Goal: Task Accomplishment & Management: Complete application form

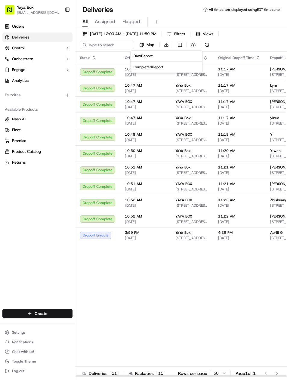
click at [166, 35] on html "Yaya Box yayaliciousjc@gmail.com Toggle Sidebar Orders Deliveries Control Orche…" at bounding box center [143, 190] width 287 height 380
click at [156, 37] on button "[DATE] 12:00 AM - [DATE] 11:59 PM" at bounding box center [119, 34] width 79 height 8
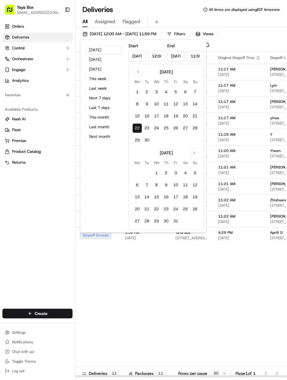
click at [177, 114] on button "19" at bounding box center [176, 116] width 10 height 10
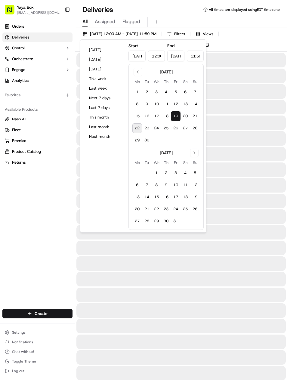
type input "Sep 19, 2025"
click at [47, 271] on div "Orders Deliveries Control Orchestrate Engage Analytics Favorites Available Prod…" at bounding box center [37, 161] width 75 height 285
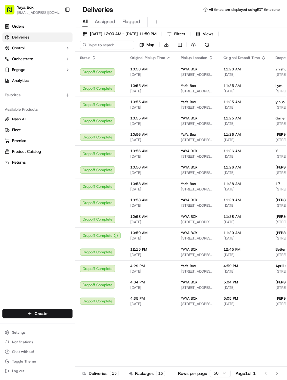
click at [276, 200] on span "[PERSON_NAME]" at bounding box center [290, 200] width 29 height 5
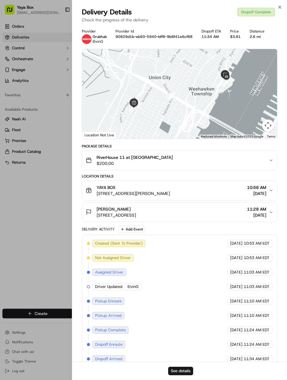
click at [187, 365] on div "See details" at bounding box center [179, 371] width 215 height 18
click at [181, 369] on button "See details" at bounding box center [180, 371] width 25 height 8
click at [31, 244] on div at bounding box center [143, 190] width 287 height 380
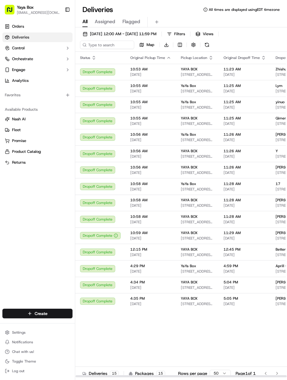
click at [277, 299] on span "[PERSON_NAME]" at bounding box center [290, 298] width 29 height 5
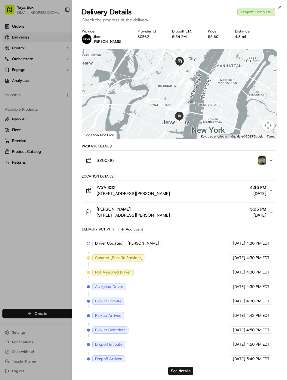
click at [187, 368] on button "See details" at bounding box center [180, 371] width 25 height 8
click at [57, 247] on div at bounding box center [143, 190] width 287 height 380
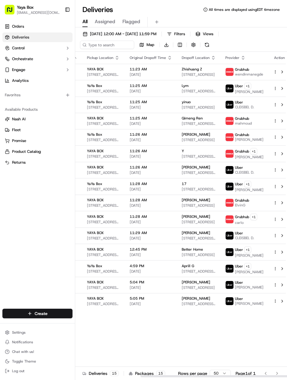
scroll to position [0, 94]
click at [237, 306] on span "Liz S." at bounding box center [249, 303] width 29 height 5
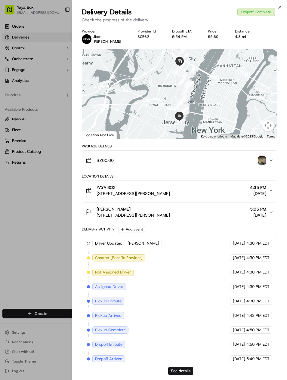
click at [42, 264] on div at bounding box center [143, 190] width 287 height 380
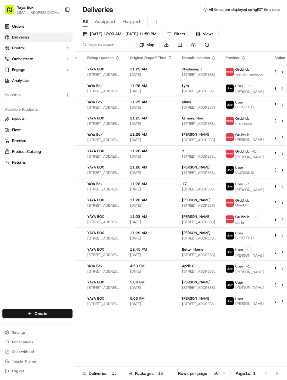
click at [156, 31] on span "09/19/2025 12:00 AM - 09/19/2025 11:59 PM" at bounding box center [123, 33] width 66 height 5
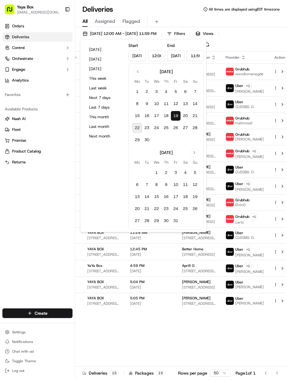
click at [167, 114] on button "18" at bounding box center [166, 116] width 10 height 10
type input "Sep 18, 2025"
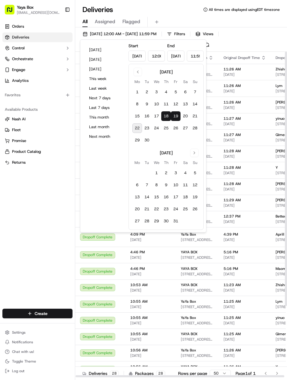
click at [3, 170] on div "Orders Deliveries Control Orchestrate Engage Analytics Favorites Available Prod…" at bounding box center [37, 161] width 75 height 285
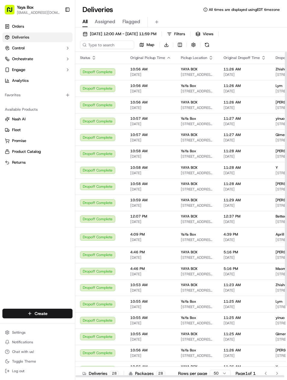
click at [93, 38] on button "09/18/2025 12:00 AM - 09/19/2025 11:59 PM" at bounding box center [119, 34] width 79 height 8
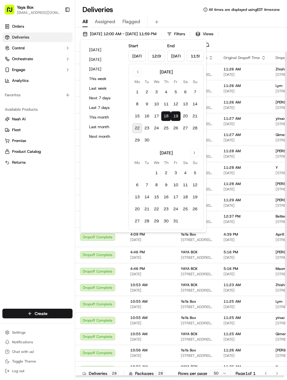
click at [120, 51] on button "Today" at bounding box center [104, 50] width 36 height 8
type input "Sep 22, 2025"
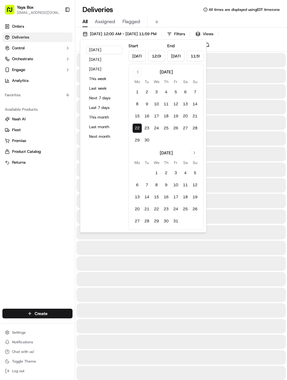
click at [136, 59] on input "Sep 22, 2025" at bounding box center [136, 56] width 17 height 11
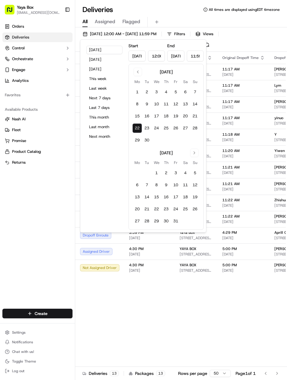
click at [140, 76] on button "Go to previous month" at bounding box center [138, 72] width 8 height 8
click at [140, 75] on button "Go to previous month" at bounding box center [138, 72] width 8 height 8
click at [145, 102] on button "8" at bounding box center [147, 104] width 10 height 10
type input "Jul 8, 2025"
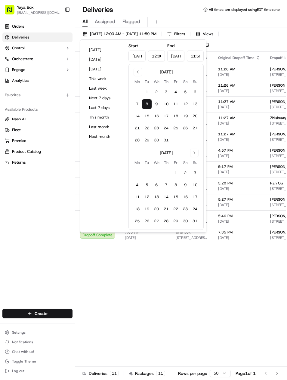
click at [142, 105] on button "8" at bounding box center [147, 104] width 10 height 10
click at [212, 316] on div "Status Original Pickup Time Pickup Location Original Dropoff Time Dropoff Locat…" at bounding box center [227, 215] width 304 height 326
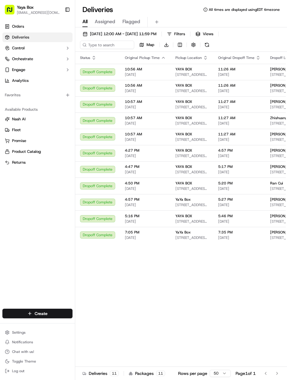
click at [278, 137] on div "Sherry C 402 Adams St APT 1, Hoboken, NJ 07030, USA" at bounding box center [287, 137] width 34 height 10
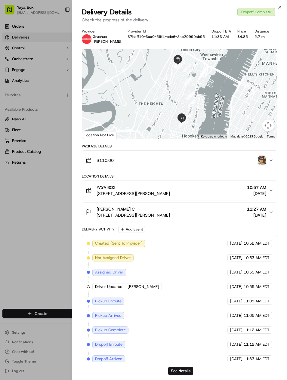
click at [184, 374] on button "See details" at bounding box center [180, 371] width 25 height 8
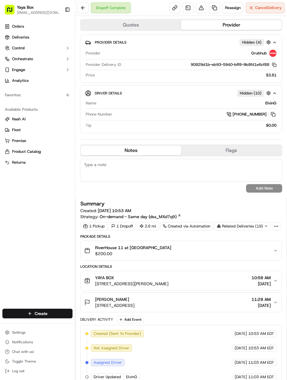
click at [215, 9] on link at bounding box center [214, 7] width 11 height 11
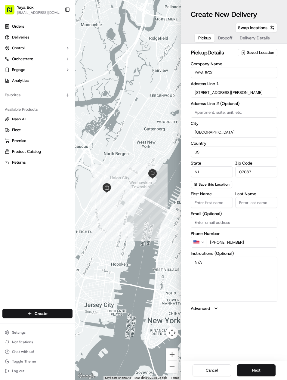
click at [254, 369] on button "Next" at bounding box center [256, 370] width 39 height 12
click at [257, 369] on button "Next" at bounding box center [256, 370] width 39 height 12
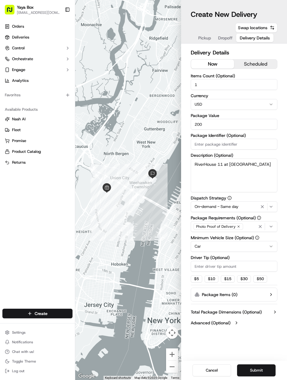
click at [264, 205] on icon "button" at bounding box center [262, 206] width 7 height 5
click at [254, 374] on button "Submit" at bounding box center [256, 370] width 39 height 12
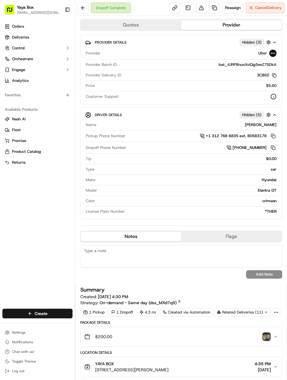
click at [211, 5] on link at bounding box center [214, 7] width 11 height 11
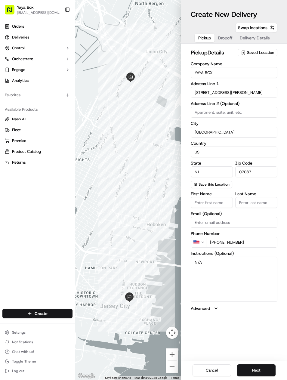
click at [258, 369] on button "Next" at bounding box center [256, 370] width 39 height 12
click at [259, 369] on button "Next" at bounding box center [256, 370] width 39 height 12
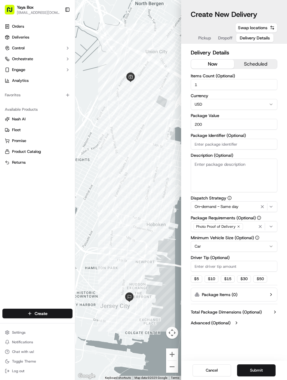
click at [263, 205] on icon "button" at bounding box center [262, 206] width 7 height 5
click at [243, 246] on html "Yaya Box yayaliciousjc@gmail.com Toggle Sidebar Orders Deliveries Control Orche…" at bounding box center [143, 190] width 287 height 380
click at [259, 364] on button "Submit" at bounding box center [256, 370] width 39 height 12
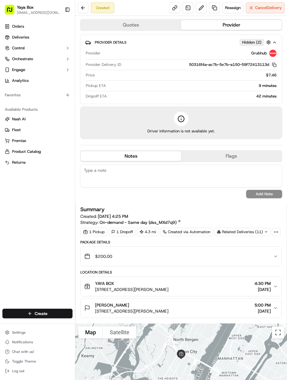
scroll to position [0, 0]
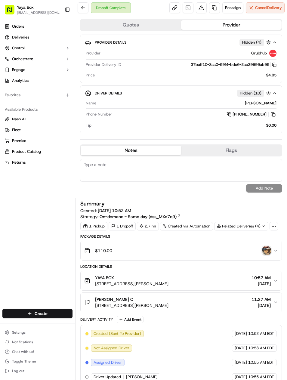
click at [209, 6] on link at bounding box center [214, 7] width 11 height 11
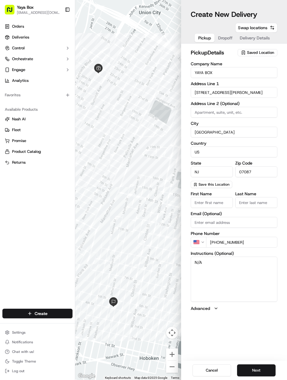
click at [268, 369] on button "Next" at bounding box center [256, 370] width 39 height 12
click at [267, 369] on button "Next" at bounding box center [256, 370] width 39 height 12
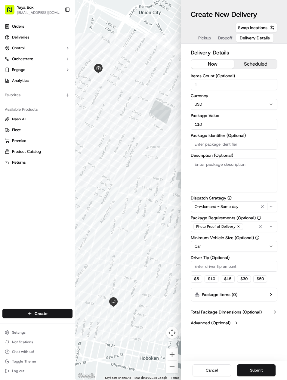
click at [261, 211] on button "On-demand - Same day" at bounding box center [234, 206] width 87 height 11
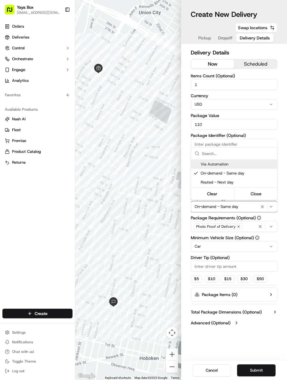
click at [261, 208] on icon "button" at bounding box center [262, 206] width 7 height 5
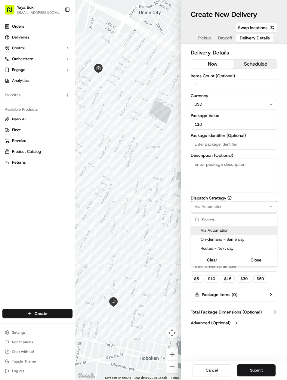
click at [262, 205] on html "Yaya Box yayaliciousjc@gmail.com Toggle Sidebar Orders Deliveries Control Orche…" at bounding box center [143, 190] width 287 height 380
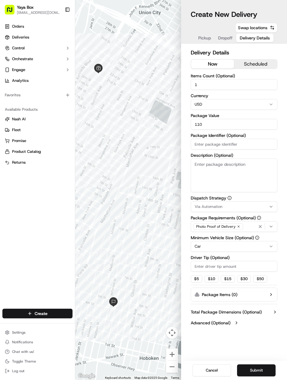
click at [249, 248] on html "Yaya Box yayaliciousjc@gmail.com Toggle Sidebar Orders Deliveries Control Orche…" at bounding box center [143, 190] width 287 height 380
click at [258, 124] on input "110" at bounding box center [234, 124] width 87 height 11
type input "1"
type input "200"
click at [269, 361] on div "Cancel Submit" at bounding box center [234, 370] width 106 height 19
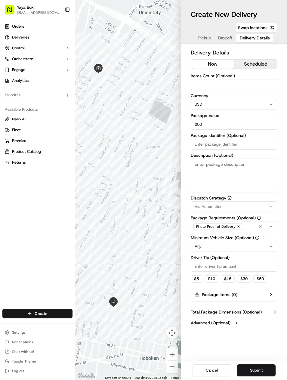
click at [264, 365] on button "Submit" at bounding box center [256, 370] width 39 height 12
click at [264, 364] on div "Cancel Submit" at bounding box center [234, 370] width 106 height 19
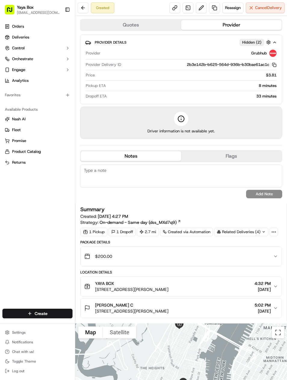
click at [81, 11] on button at bounding box center [83, 7] width 11 height 11
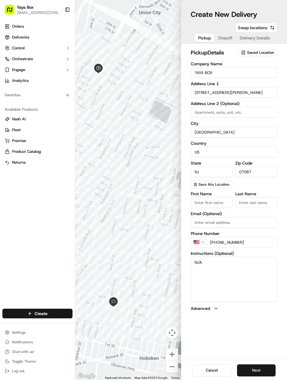
click at [12, 39] on link "Deliveries" at bounding box center [37, 37] width 70 height 10
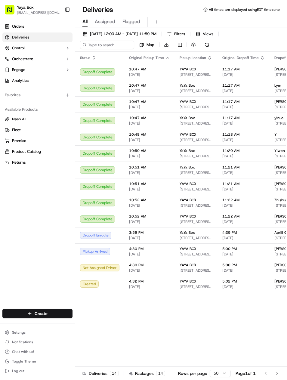
click at [90, 33] on button "[DATE] 12:00 AM - [DATE] 11:59 PM" at bounding box center [119, 34] width 79 height 8
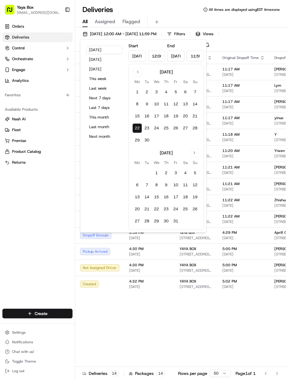
click at [175, 103] on button "12" at bounding box center [176, 104] width 10 height 10
type input "Sep 12, 2025"
click at [175, 103] on button "12" at bounding box center [176, 104] width 10 height 10
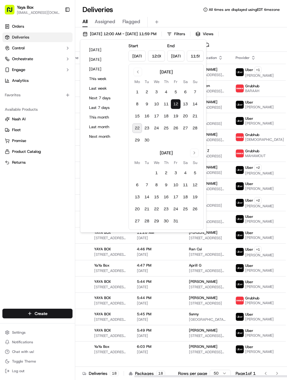
scroll to position [0, 81]
click at [167, 338] on span "[DATE]" at bounding box center [158, 335] width 42 height 5
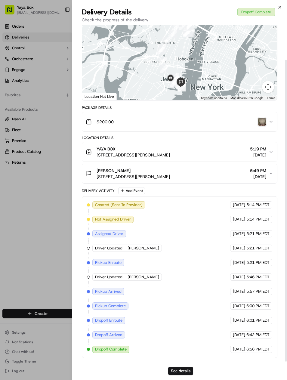
scroll to position [41, 0]
click at [169, 374] on button "See details" at bounding box center [180, 371] width 25 height 8
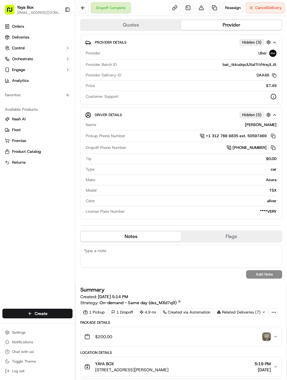
click at [210, 8] on link at bounding box center [214, 7] width 11 height 11
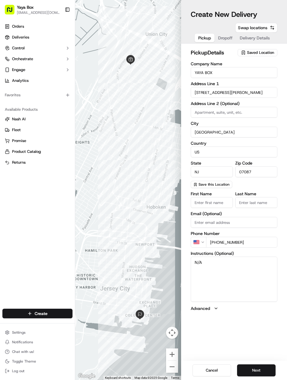
click at [264, 370] on button "Next" at bounding box center [256, 370] width 39 height 12
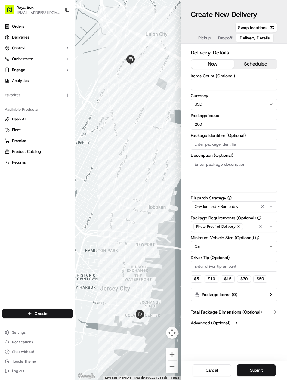
click at [262, 207] on icon "button" at bounding box center [262, 206] width 7 height 5
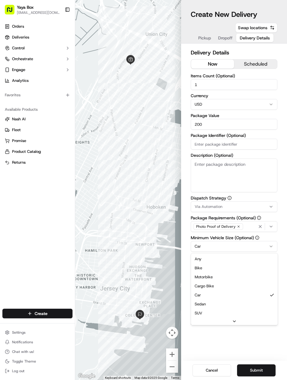
click at [266, 247] on html "Yaya Box yayaliciousjc@gmail.com Toggle Sidebar Orders Deliveries Control Orche…" at bounding box center [143, 190] width 287 height 380
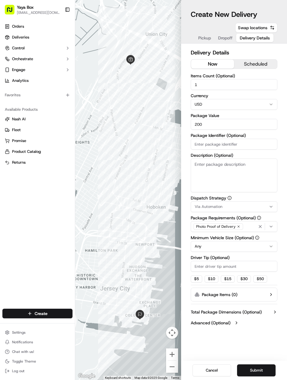
click at [263, 366] on button "Submit" at bounding box center [256, 370] width 39 height 12
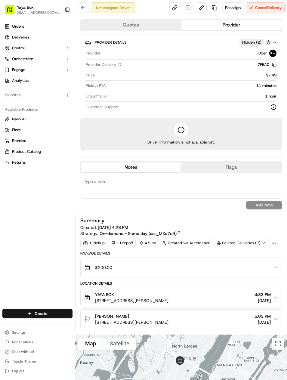
click at [16, 41] on link "Deliveries" at bounding box center [37, 37] width 70 height 10
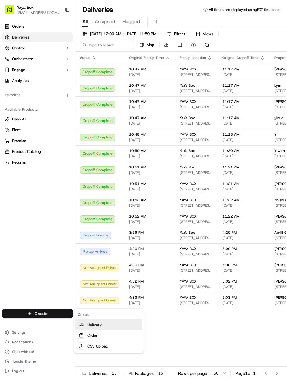
click at [81, 326] on icon at bounding box center [81, 326] width 1 height 0
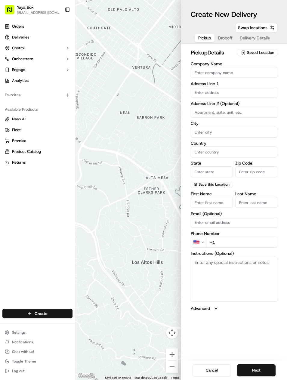
click at [252, 71] on input "Company Name" at bounding box center [234, 72] width 87 height 11
type input "YAYA BOX"
click at [269, 92] on input "text" at bounding box center [234, 92] width 87 height 11
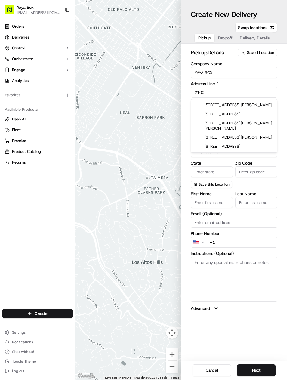
click at [266, 99] on div "2100 Kerrigan Avenue, Union City, NJ 2100 88th Street, North Bergen, NJ 2100 Li…" at bounding box center [234, 125] width 86 height 53
click at [256, 106] on div "2100 Kerrigan Avenue, Union City, NJ" at bounding box center [234, 104] width 84 height 9
type input "[STREET_ADDRESS][PERSON_NAME]"
type input "Union City"
type input "United States"
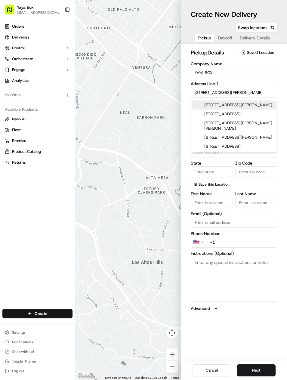
type input "NJ"
type input "07087"
type input "2100 Kerrigan Avenue"
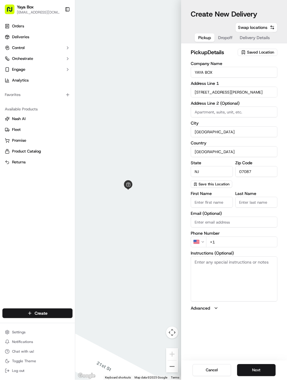
click at [248, 240] on input "+1" at bounding box center [241, 242] width 71 height 11
type input "+1 917 216 4865"
click at [261, 371] on button "Next" at bounding box center [256, 370] width 39 height 12
click at [270, 70] on input "Company Name" at bounding box center [234, 72] width 87 height 11
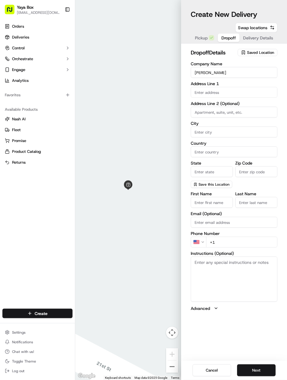
type input "[PERSON_NAME]"
click at [252, 92] on input "text" at bounding box center [234, 92] width 87 height 11
type input "@"
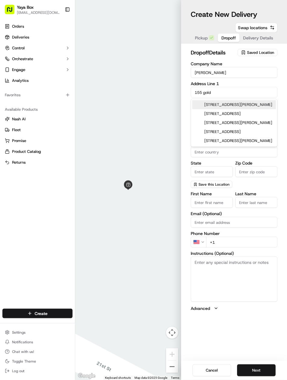
click at [271, 100] on div "155 Goldsborough Drive, Bayonne, NJ" at bounding box center [234, 104] width 84 height 9
type input "155 Goldsborough Dr, Bayonne, NJ 07002, USA"
type input "Bayonne"
type input "United States"
type input "NJ"
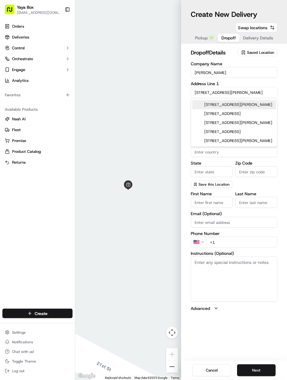
type input "07002"
type input "155 Goldsborough Drive"
click at [269, 104] on label "Address Line 2 (Optional)" at bounding box center [234, 103] width 87 height 4
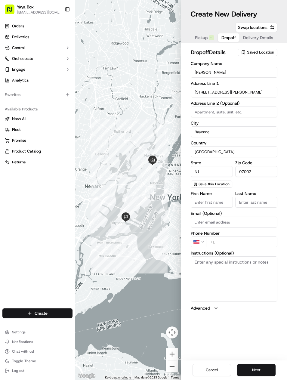
click at [262, 112] on input at bounding box center [234, 112] width 87 height 11
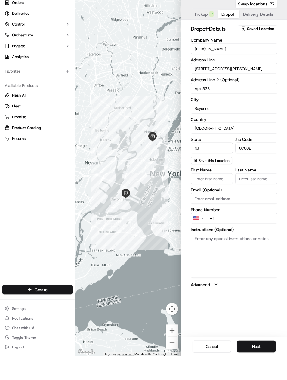
type input "Apt 328"
click at [234, 237] on input "+1" at bounding box center [241, 242] width 71 height 11
click at [241, 237] on input "+1" at bounding box center [241, 242] width 71 height 11
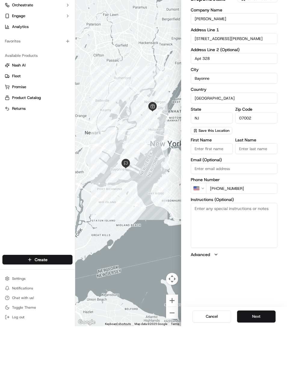
type input "+1 206 751 9965"
click at [238, 257] on textarea "Instructions (Optional)" at bounding box center [234, 279] width 87 height 45
type textarea "At the intercom, press the ‘delivery’ button and enter the code 818635. Thanks"
click at [230, 257] on textarea "At the intercom, press the ‘delivery’ button and enter the code 818635. Thanks" at bounding box center [234, 279] width 87 height 45
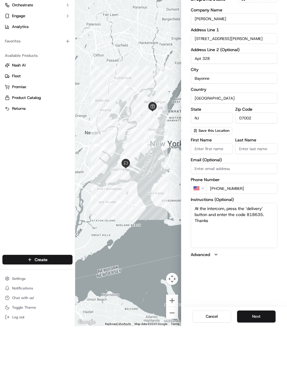
click at [232, 257] on textarea "At the intercom, press the ‘delivery’ button and enter the code 818635. Thanks" at bounding box center [234, 279] width 87 height 45
click at [233, 257] on textarea "At the intercom, press the ‘delivery’ button and enter the code 818635. Thanks" at bounding box center [234, 279] width 87 height 45
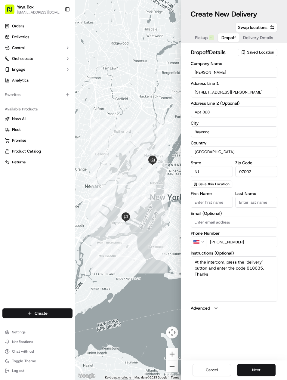
click at [261, 369] on button "Next" at bounding box center [256, 370] width 39 height 12
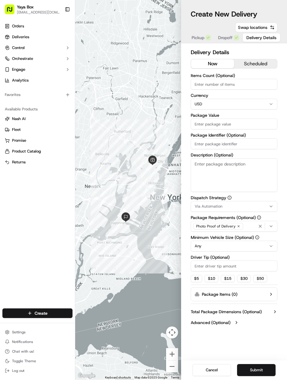
click at [256, 122] on input "Package Value" at bounding box center [234, 124] width 87 height 11
type input "200"
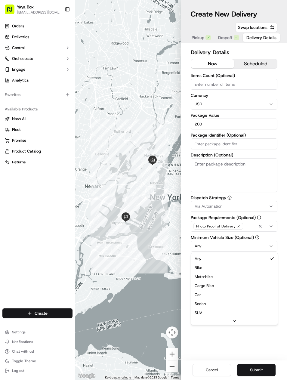
click at [175, 268] on html "Yaya Box yayaliciousjc@gmail.com Toggle Sidebar Orders Deliveries Control Orche…" at bounding box center [143, 190] width 287 height 380
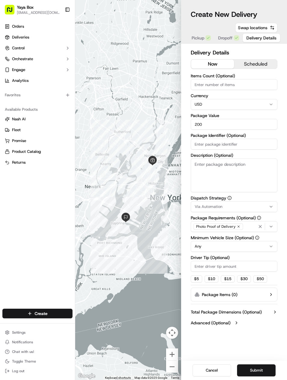
click at [242, 172] on textarea "Description (Optional)" at bounding box center [234, 176] width 87 height 34
click at [249, 168] on textarea "Description (Optional)" at bounding box center [234, 176] width 87 height 34
click at [249, 167] on textarea "Description (Optional)" at bounding box center [234, 176] width 87 height 34
paste textarea "At the intercom, press the ‘delivery’ button and enter the code 818635. Thanks"
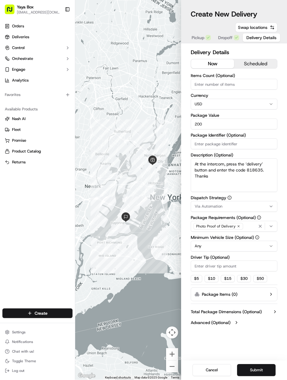
type textarea "At the intercom, press the ‘delivery’ button and enter the code 818635. Thanks"
click at [272, 375] on button "Submit" at bounding box center [256, 370] width 39 height 12
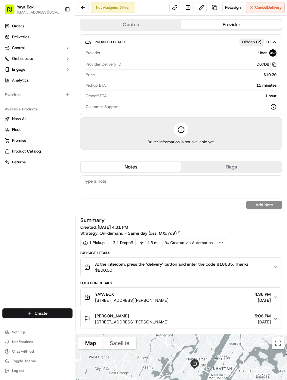
click at [15, 40] on link "Deliveries" at bounding box center [37, 37] width 70 height 10
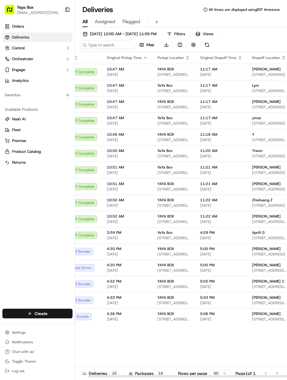
scroll to position [0, 12]
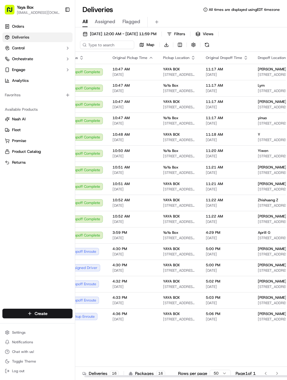
click at [206, 320] on span "[DATE]" at bounding box center [227, 319] width 42 height 5
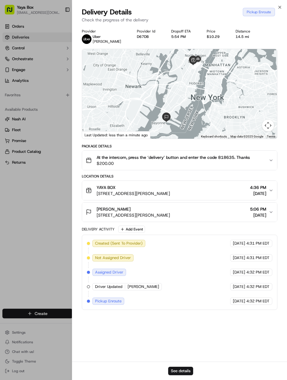
click at [54, 288] on div at bounding box center [143, 190] width 287 height 380
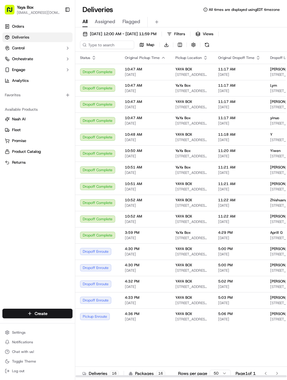
scroll to position [0, 0]
